Goal: Navigation & Orientation: Understand site structure

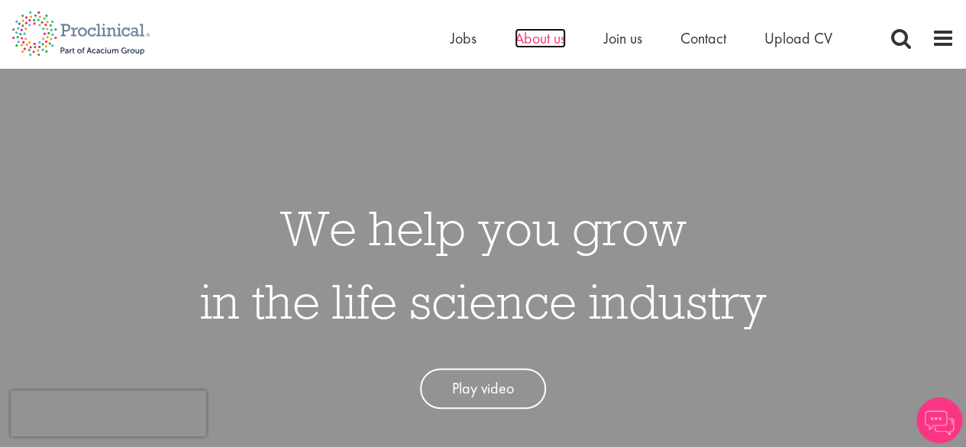
click at [535, 38] on span "About us" at bounding box center [540, 38] width 51 height 20
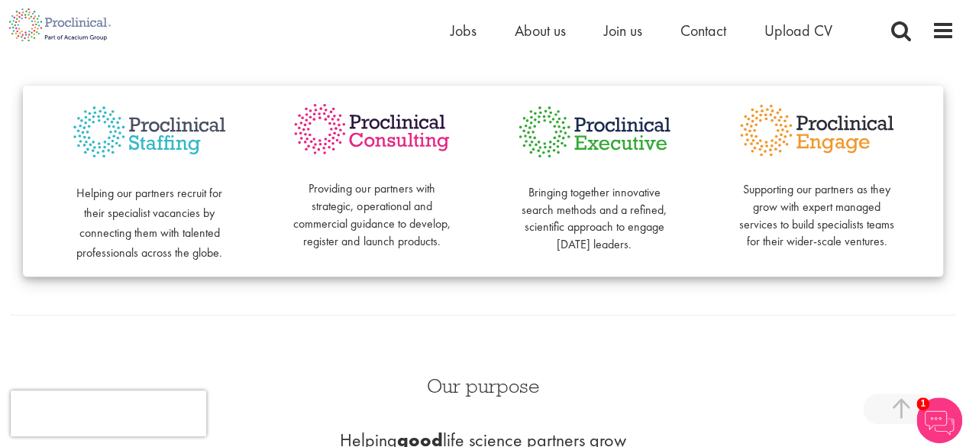
scroll to position [314, 0]
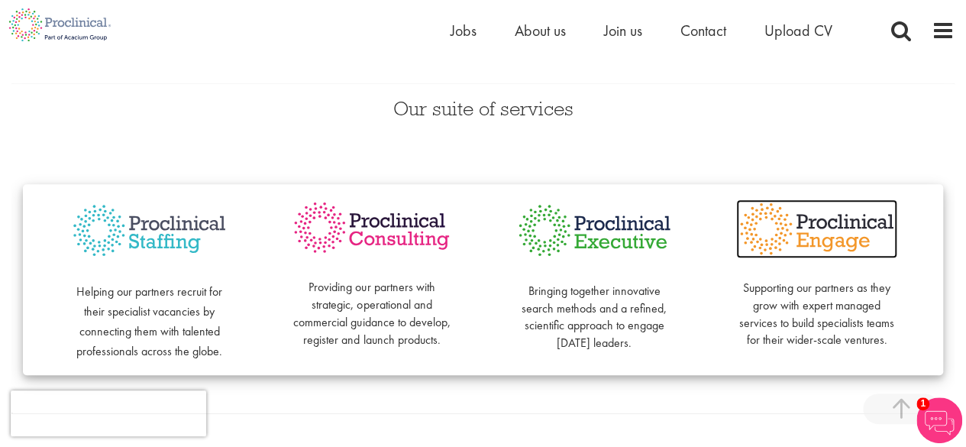
click at [812, 219] on img at bounding box center [816, 228] width 161 height 59
